Goal: Task Accomplishment & Management: Use online tool/utility

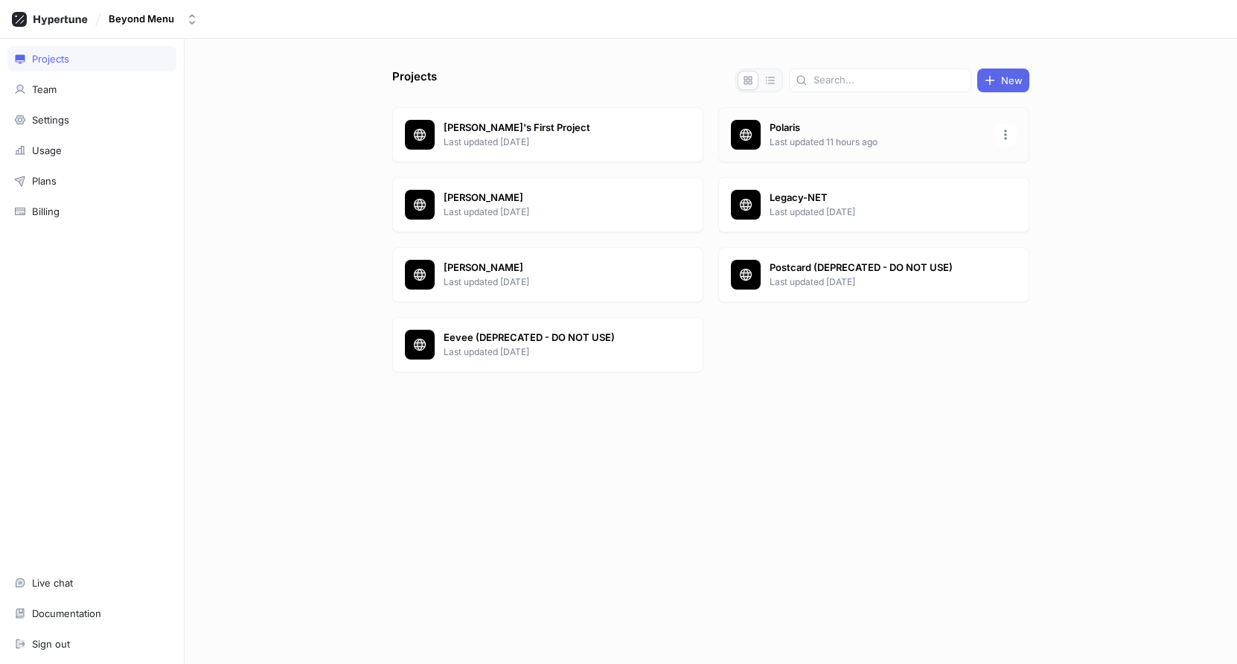
click at [751, 127] on icon at bounding box center [745, 134] width 15 height 15
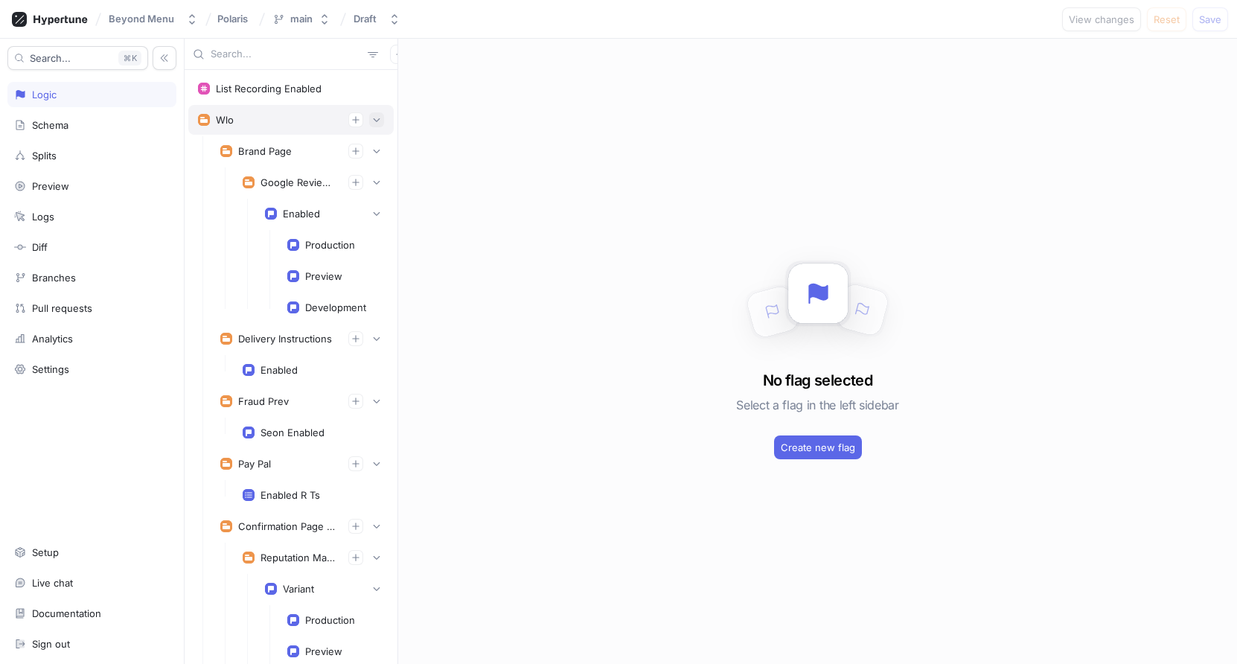
click at [377, 122] on icon "button" at bounding box center [376, 119] width 9 height 9
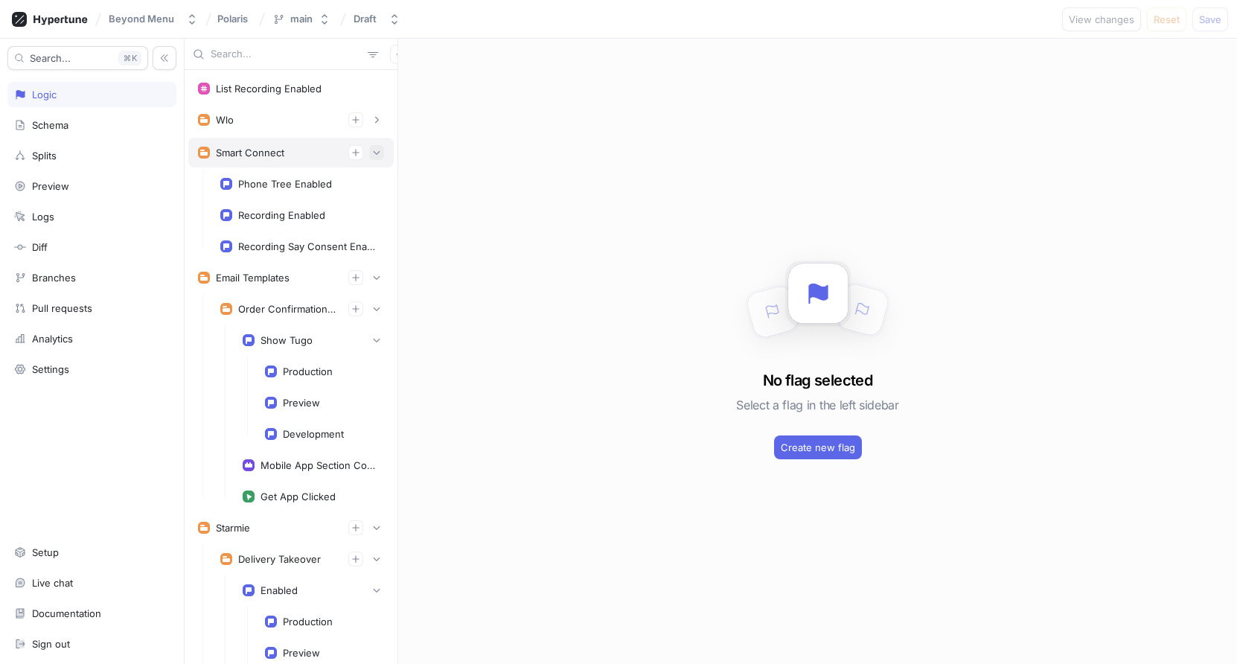
click at [376, 148] on icon "button" at bounding box center [376, 152] width 9 height 9
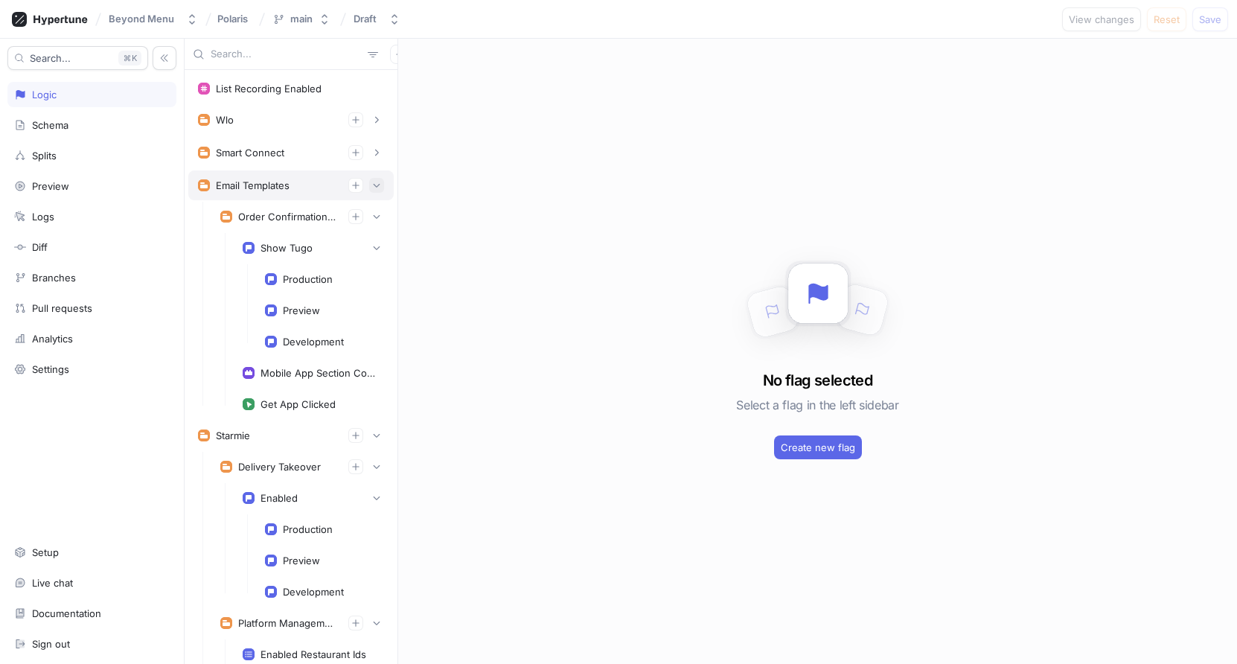
click at [373, 179] on button "button" at bounding box center [376, 185] width 15 height 15
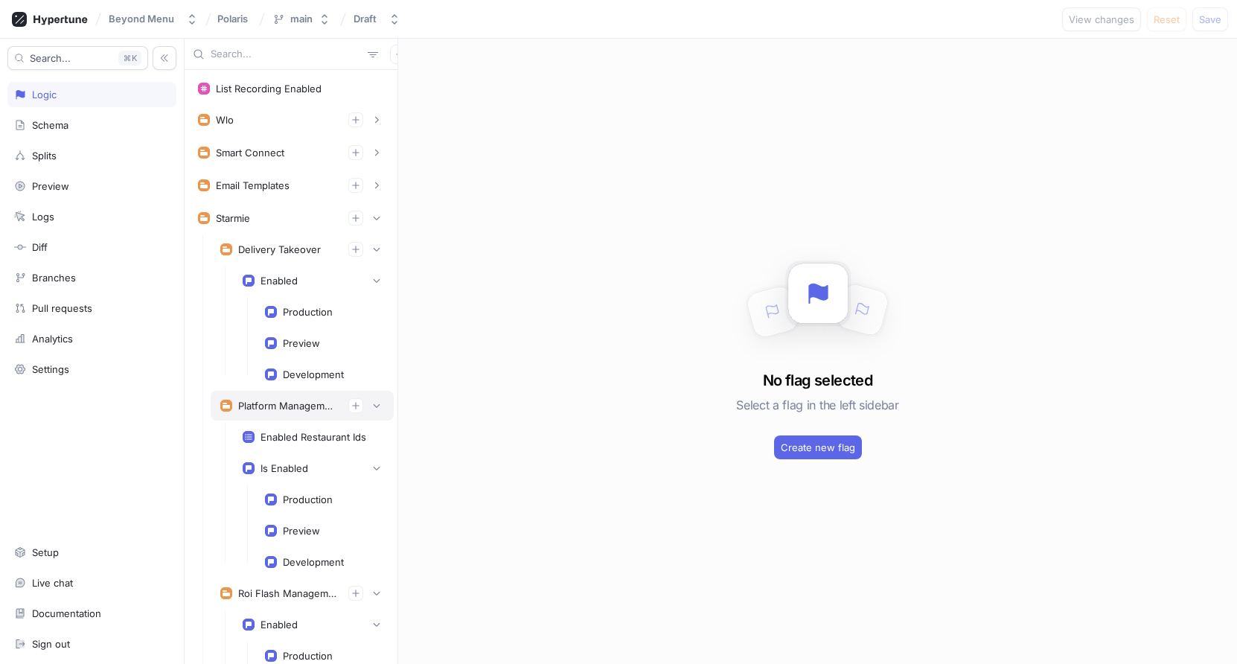
click at [301, 405] on div "Platform Management" at bounding box center [287, 406] width 98 height 12
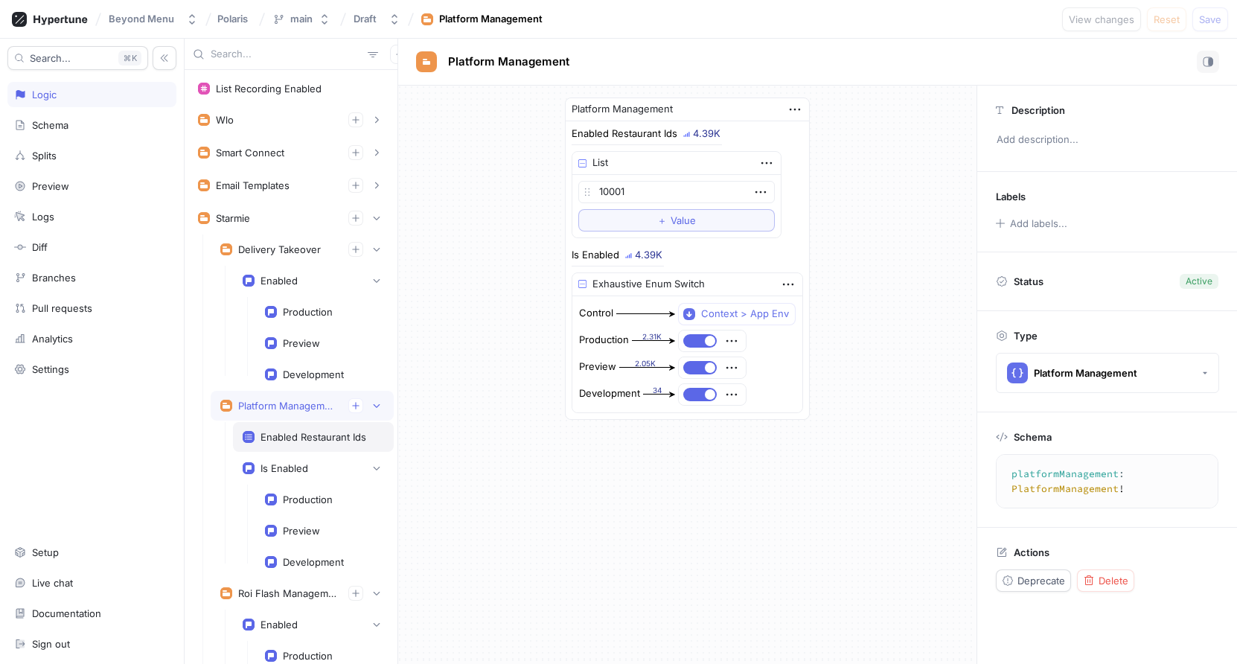
click at [370, 435] on div "Enabled Restaurant Ids" at bounding box center [313, 437] width 141 height 12
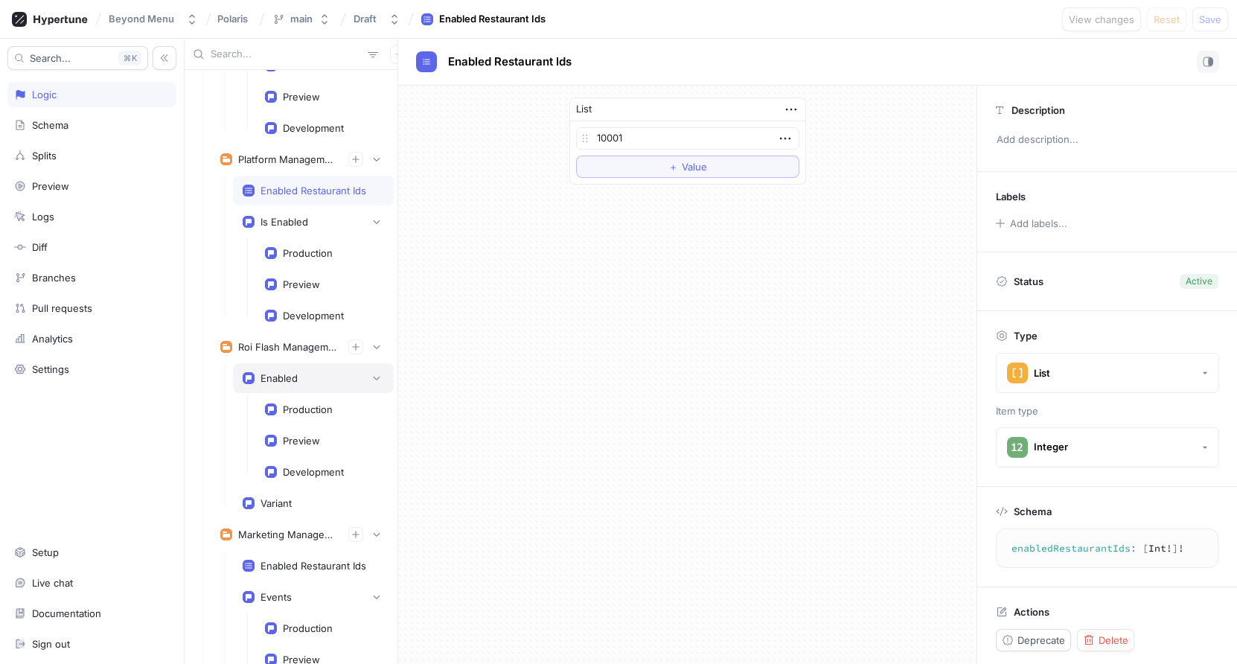
scroll to position [257, 0]
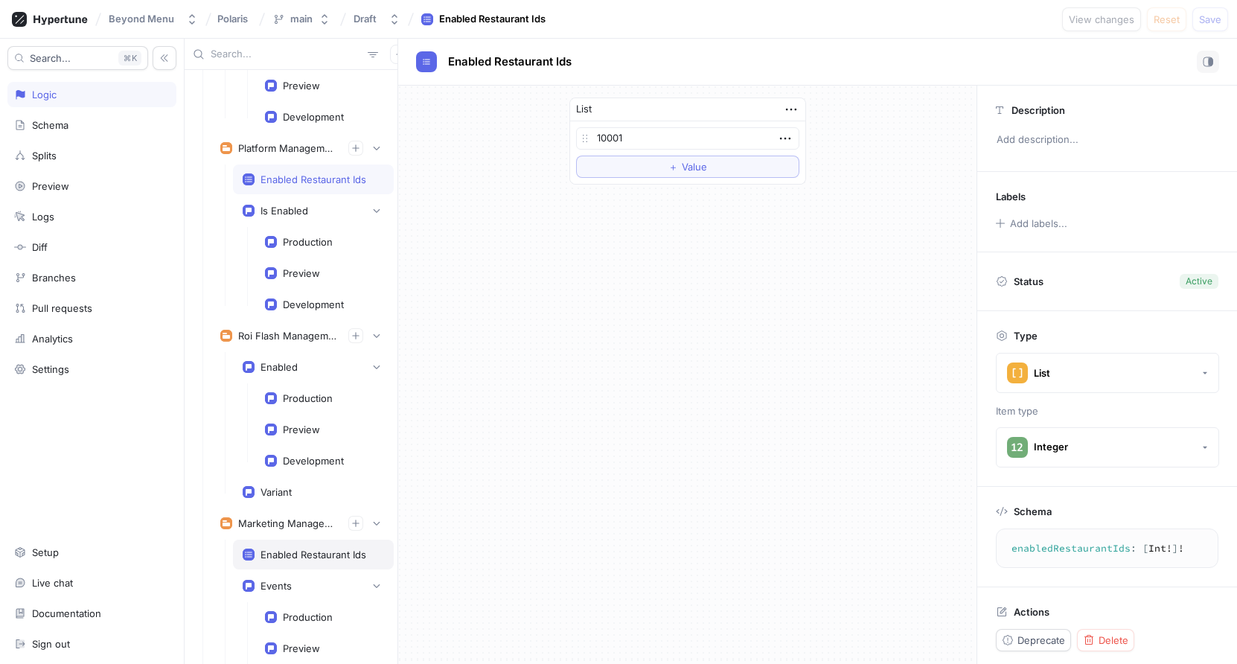
click at [293, 550] on div "Enabled Restaurant Ids" at bounding box center [313, 554] width 106 height 12
click at [310, 520] on div "Marketing Management" at bounding box center [287, 523] width 98 height 12
type textarea "marketingManagement: MarketingManagement!"
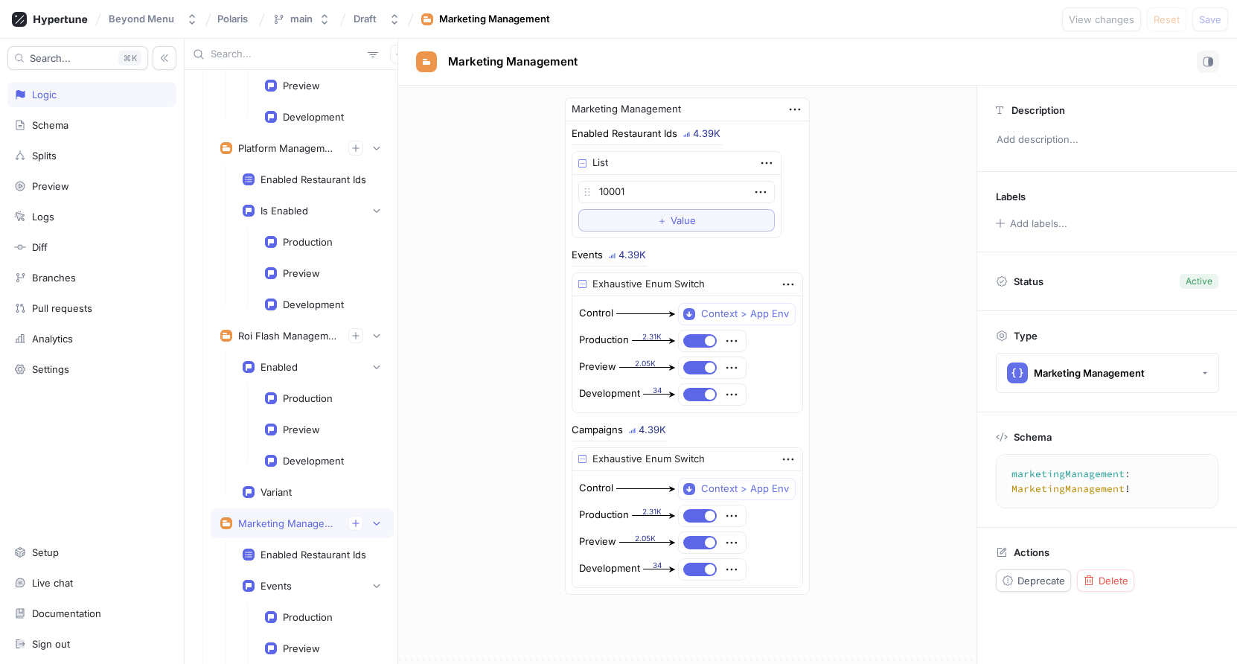
scroll to position [413, 0]
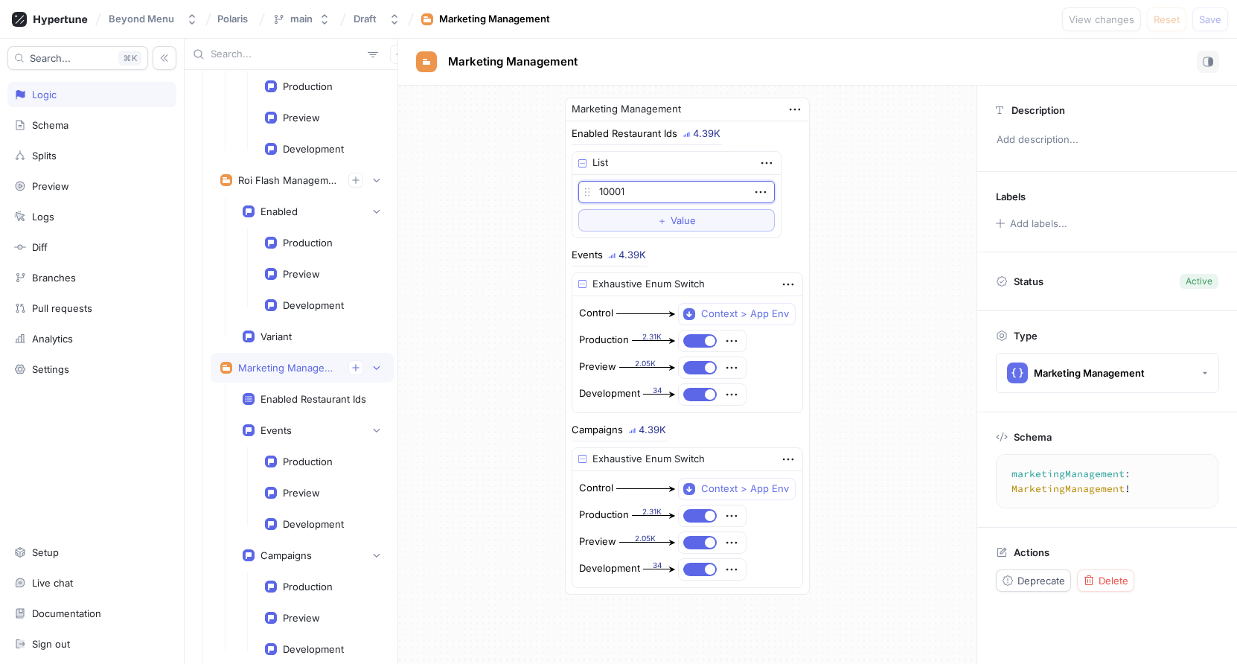
click at [661, 194] on input "10001" at bounding box center [676, 192] width 197 height 22
type input "10001"
click at [681, 219] on button "＋ Value" at bounding box center [676, 220] width 197 height 22
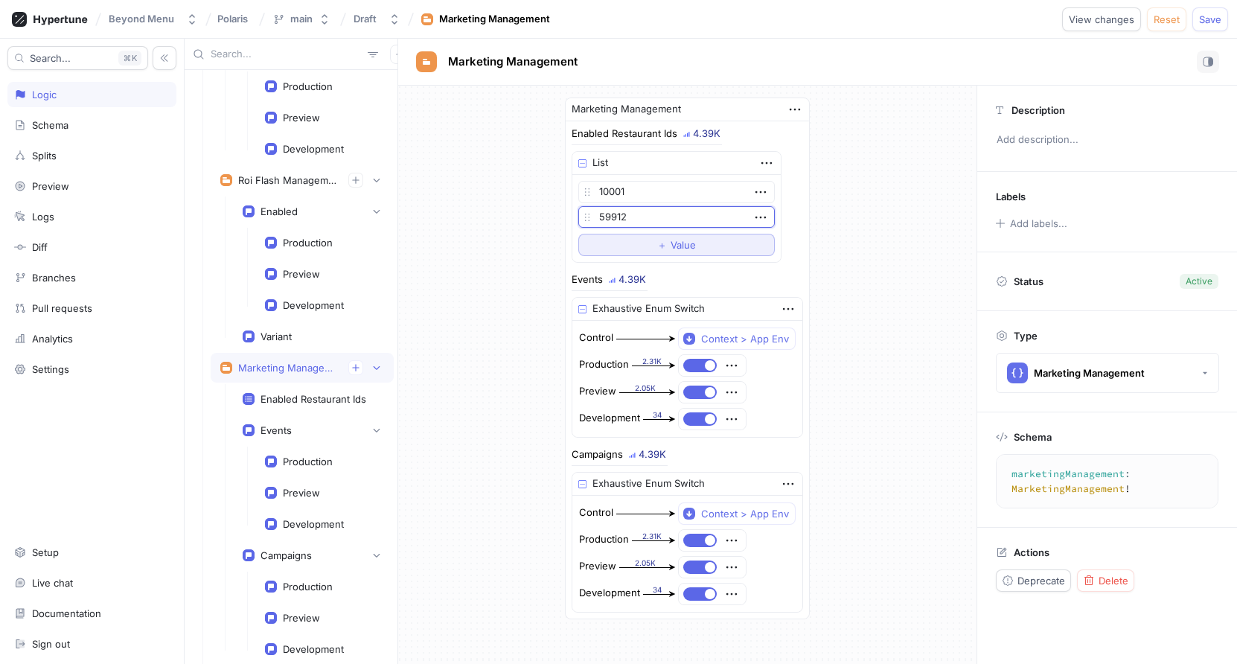
type input "59912"
click at [679, 238] on button "＋ Value" at bounding box center [676, 245] width 197 height 22
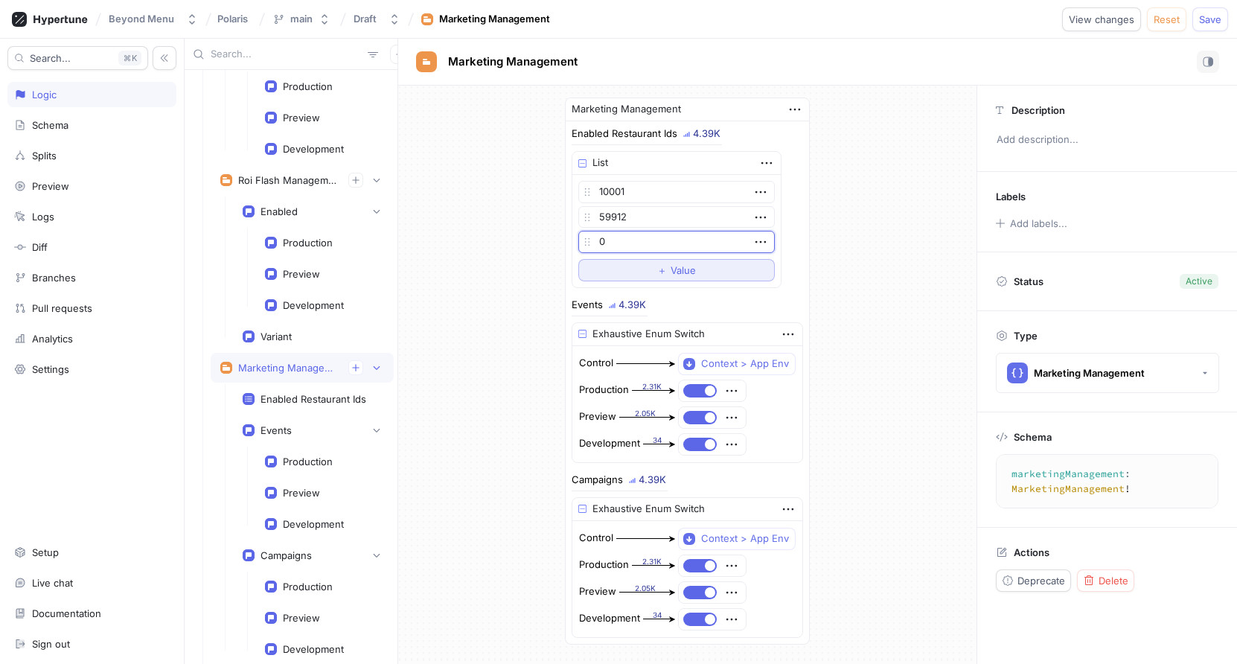
type input "5"
type input "61441"
click at [812, 266] on div "Marketing Management Enabled Restaurant Ids 4.39K List 10001 59912 61441 To pic…" at bounding box center [687, 371] width 269 height 571
click at [1222, 23] on button "Save" at bounding box center [1210, 19] width 36 height 24
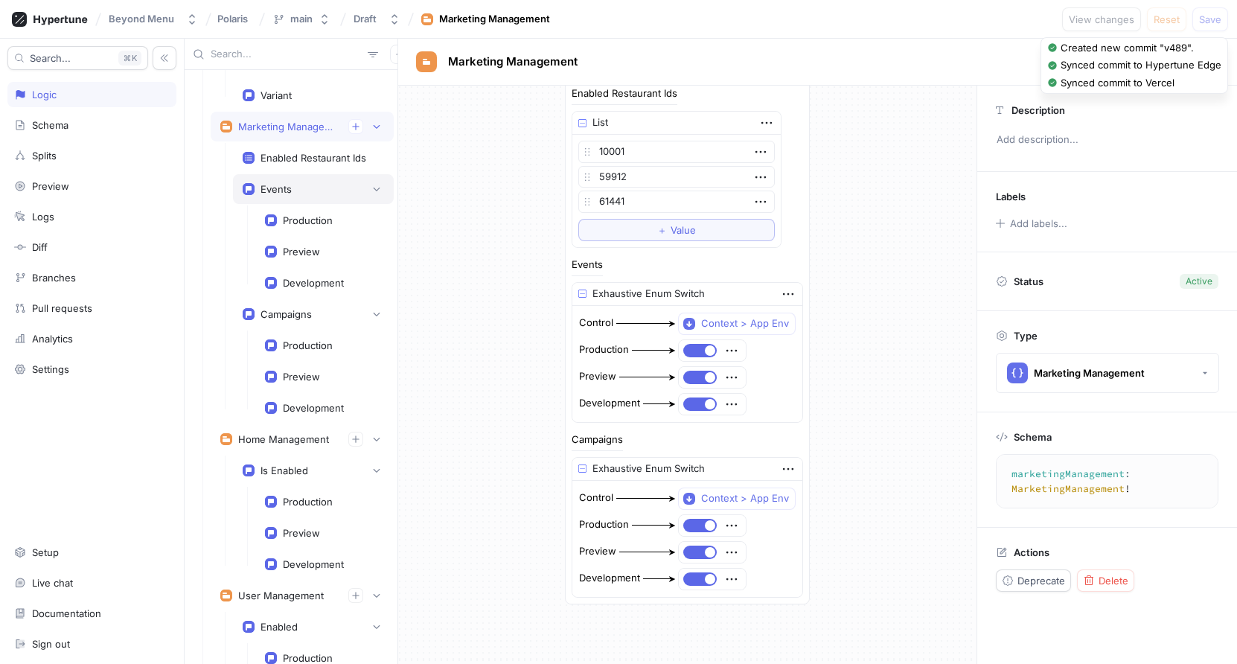
scroll to position [655, 0]
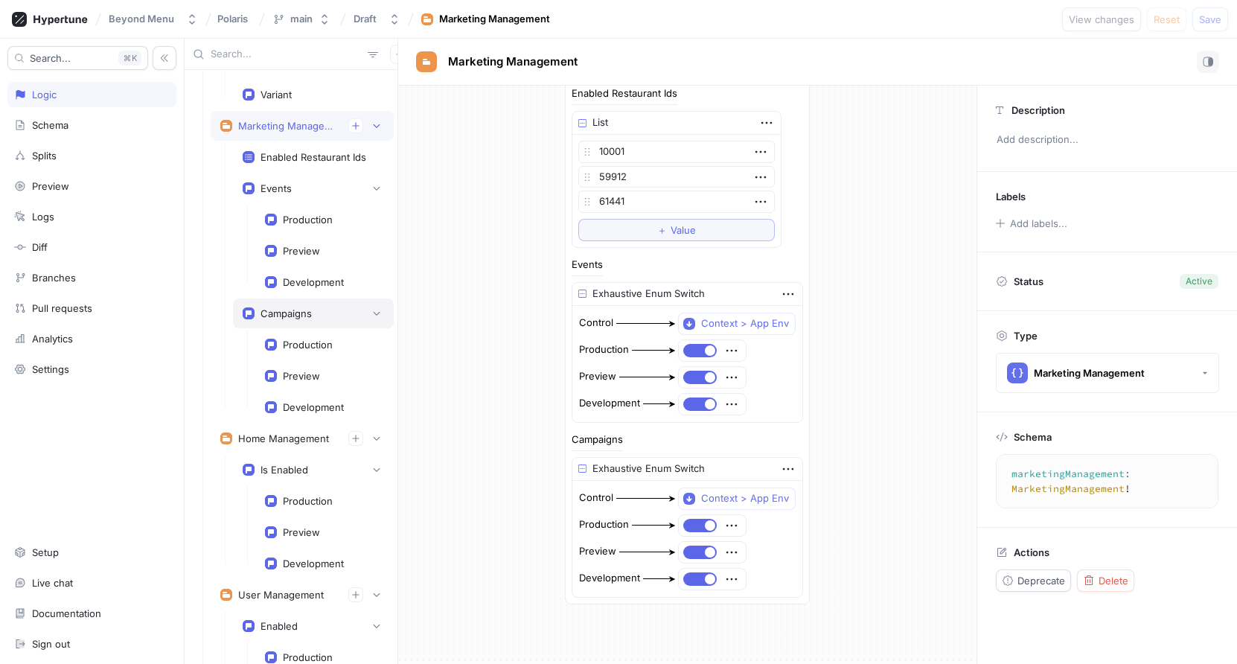
click at [322, 310] on div "Campaigns" at bounding box center [313, 313] width 141 height 15
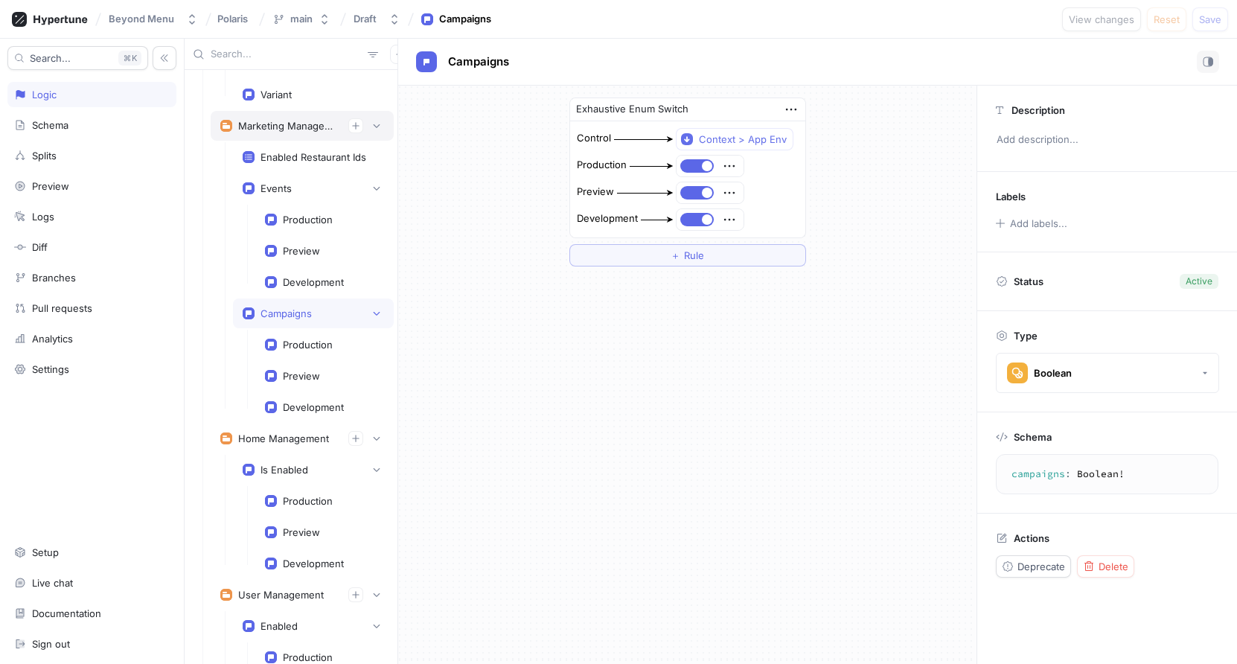
click at [295, 122] on div "Marketing Management" at bounding box center [287, 126] width 98 height 12
type textarea "marketingManagement: MarketingManagement!"
